Goal: Information Seeking & Learning: Learn about a topic

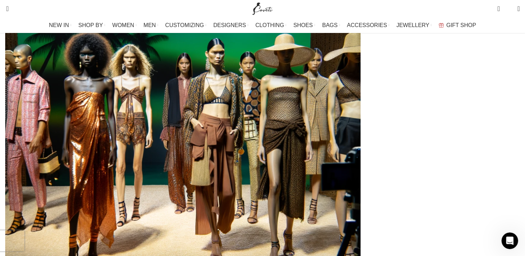
scroll to position [312, 0]
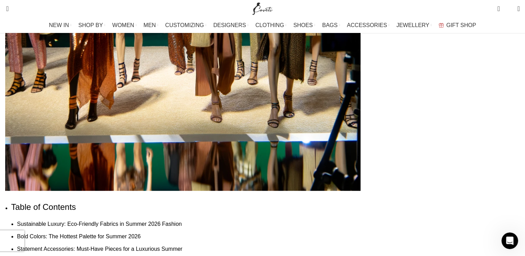
click at [334, 232] on li "Bold Colors: The Hottest Palette for Summer 2026" at bounding box center [268, 236] width 502 height 9
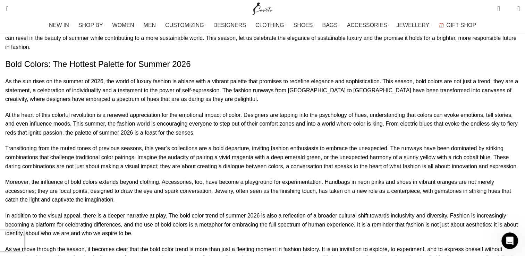
scroll to position [867, 0]
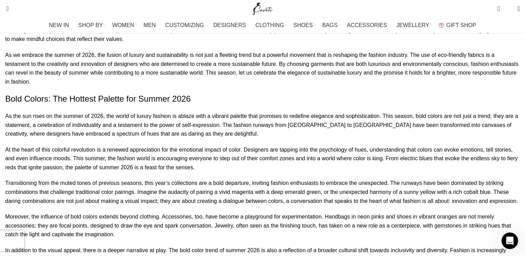
click at [93, 145] on p "At the heart of this colorful revolution is a renewed appreciation for the emot…" at bounding box center [262, 158] width 514 height 27
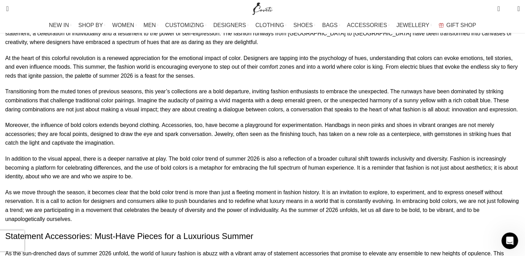
scroll to position [971, 0]
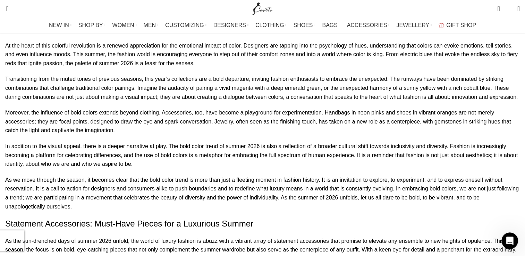
click at [75, 108] on p "Moreover, the influence of bold colors extends beyond clothing. Accessories, to…" at bounding box center [262, 121] width 514 height 27
click at [68, 108] on p "Moreover, the influence of bold colors extends beyond clothing. Accessories, to…" at bounding box center [262, 121] width 514 height 27
click at [300, 108] on p "Moreover, the influence of bold colors extends beyond clothing. Accessories, to…" at bounding box center [262, 121] width 514 height 27
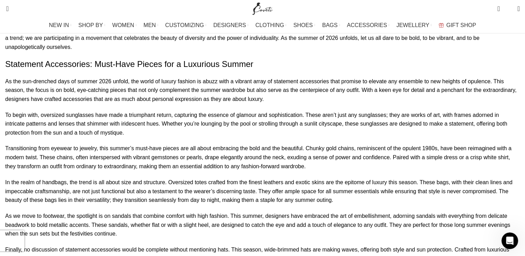
scroll to position [1136, 0]
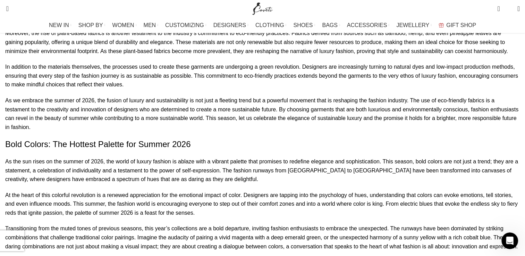
scroll to position [893, 0]
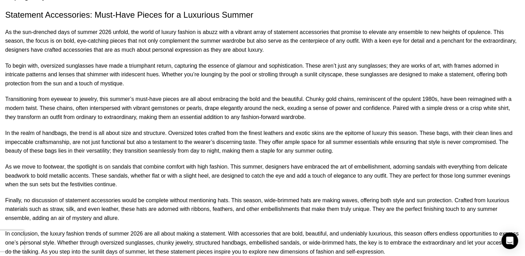
scroll to position [1144, 0]
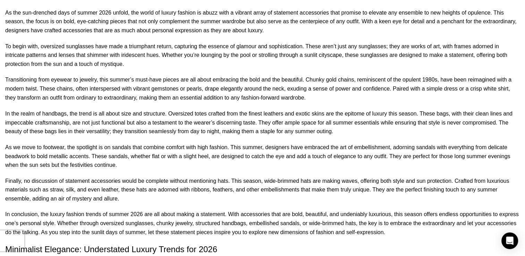
scroll to position [1387, 0]
